Goal: Task Accomplishment & Management: Complete application form

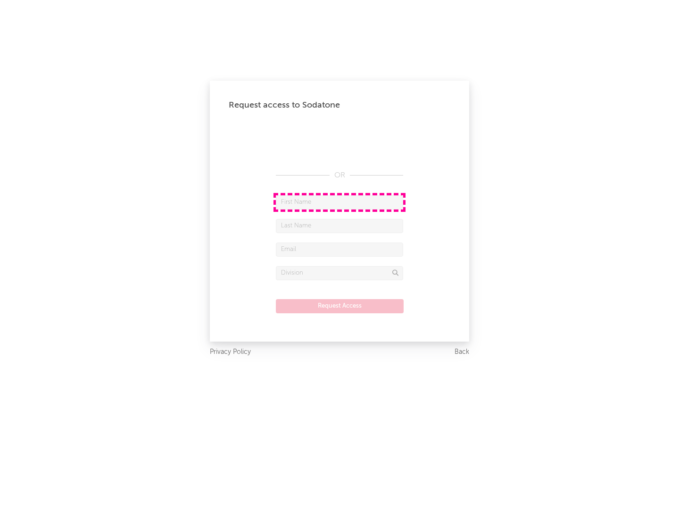
click at [340, 202] on input "text" at bounding box center [339, 202] width 127 height 14
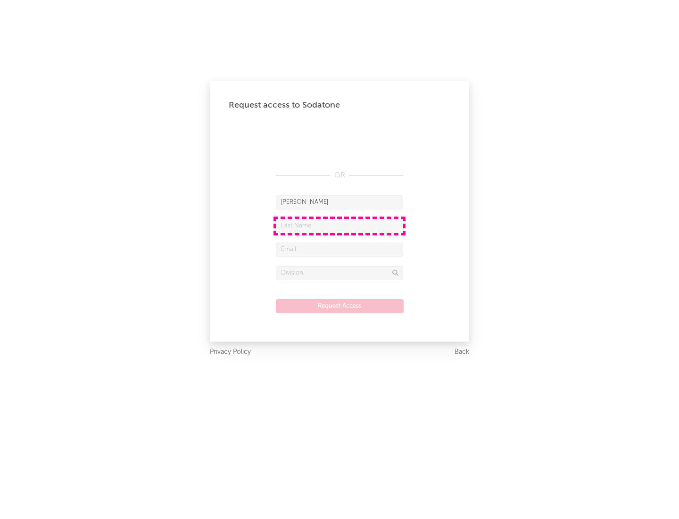
type input "[PERSON_NAME]"
click at [340, 225] on input "text" at bounding box center [339, 226] width 127 height 14
type input "[PERSON_NAME]"
click at [340, 249] on input "text" at bounding box center [339, 249] width 127 height 14
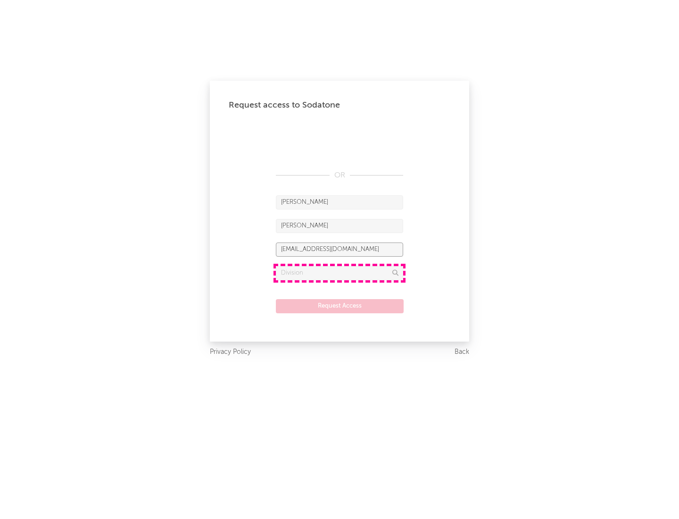
type input "[EMAIL_ADDRESS][DOMAIN_NAME]"
click at [340, 273] on input "text" at bounding box center [339, 273] width 127 height 14
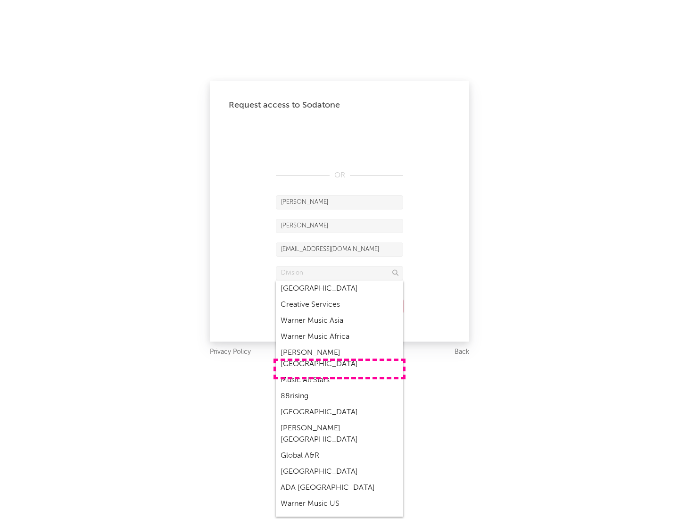
click at [340, 372] on div "Music All Stars" at bounding box center [339, 380] width 127 height 16
type input "Music All Stars"
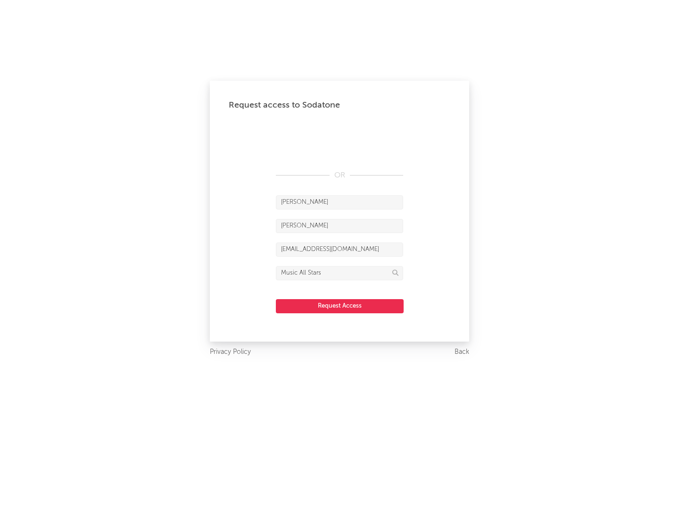
click at [340, 306] on button "Request Access" at bounding box center [340, 306] width 128 height 14
